Goal: Find specific page/section: Find specific page/section

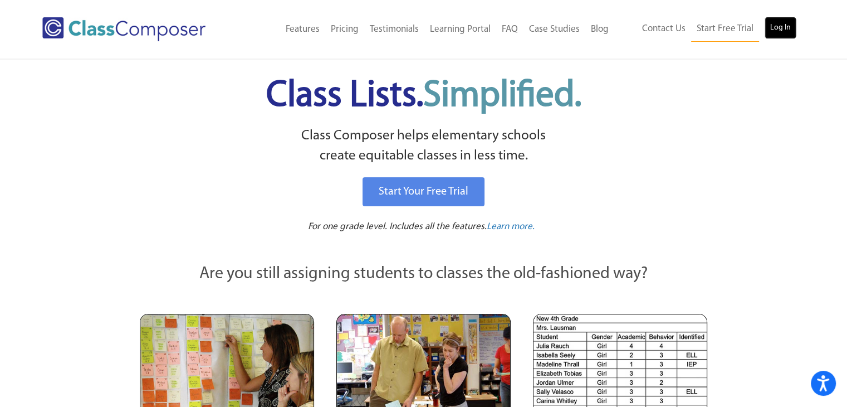
click at [786, 27] on link "Log In" at bounding box center [781, 28] width 32 height 22
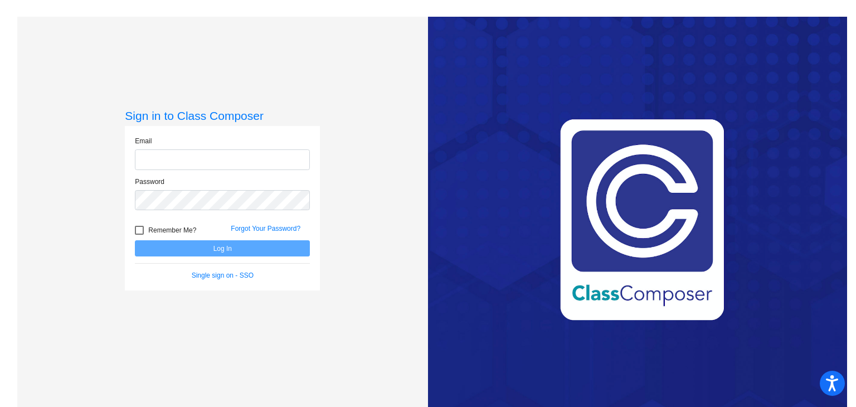
type input "hgarcia@sd27j.net"
click at [223, 245] on button "Log In" at bounding box center [222, 248] width 175 height 16
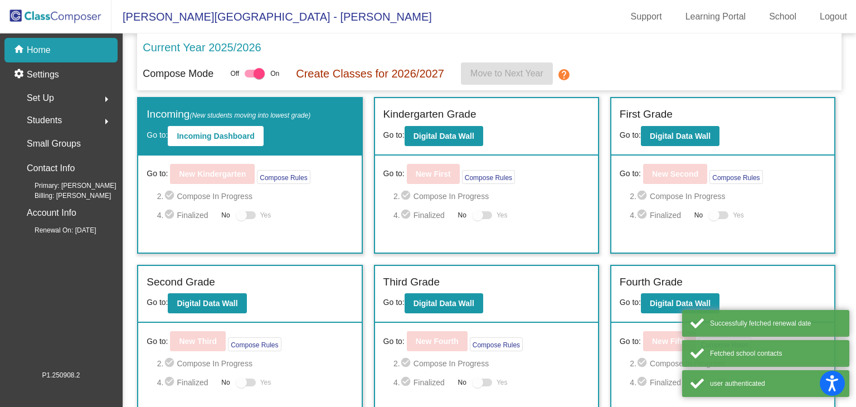
scroll to position [81, 0]
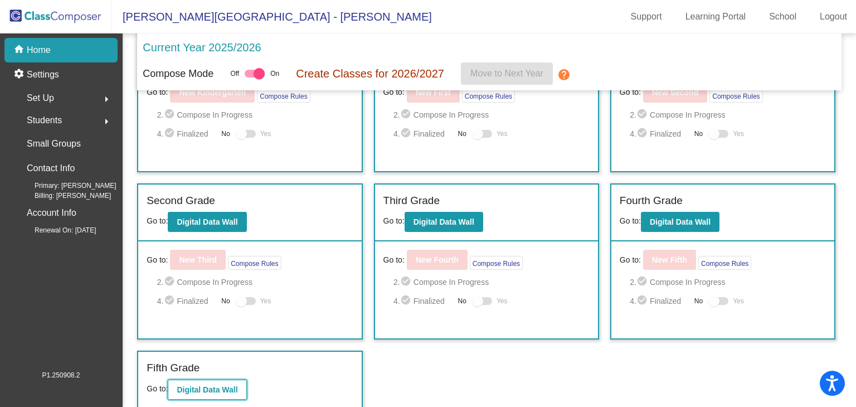
click at [201, 388] on b "Digital Data Wall" at bounding box center [207, 389] width 61 height 9
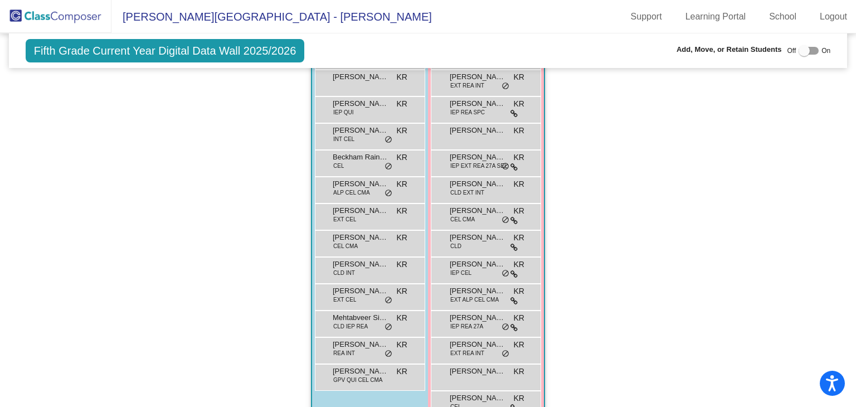
scroll to position [902, 0]
